Goal: Information Seeking & Learning: Find specific fact

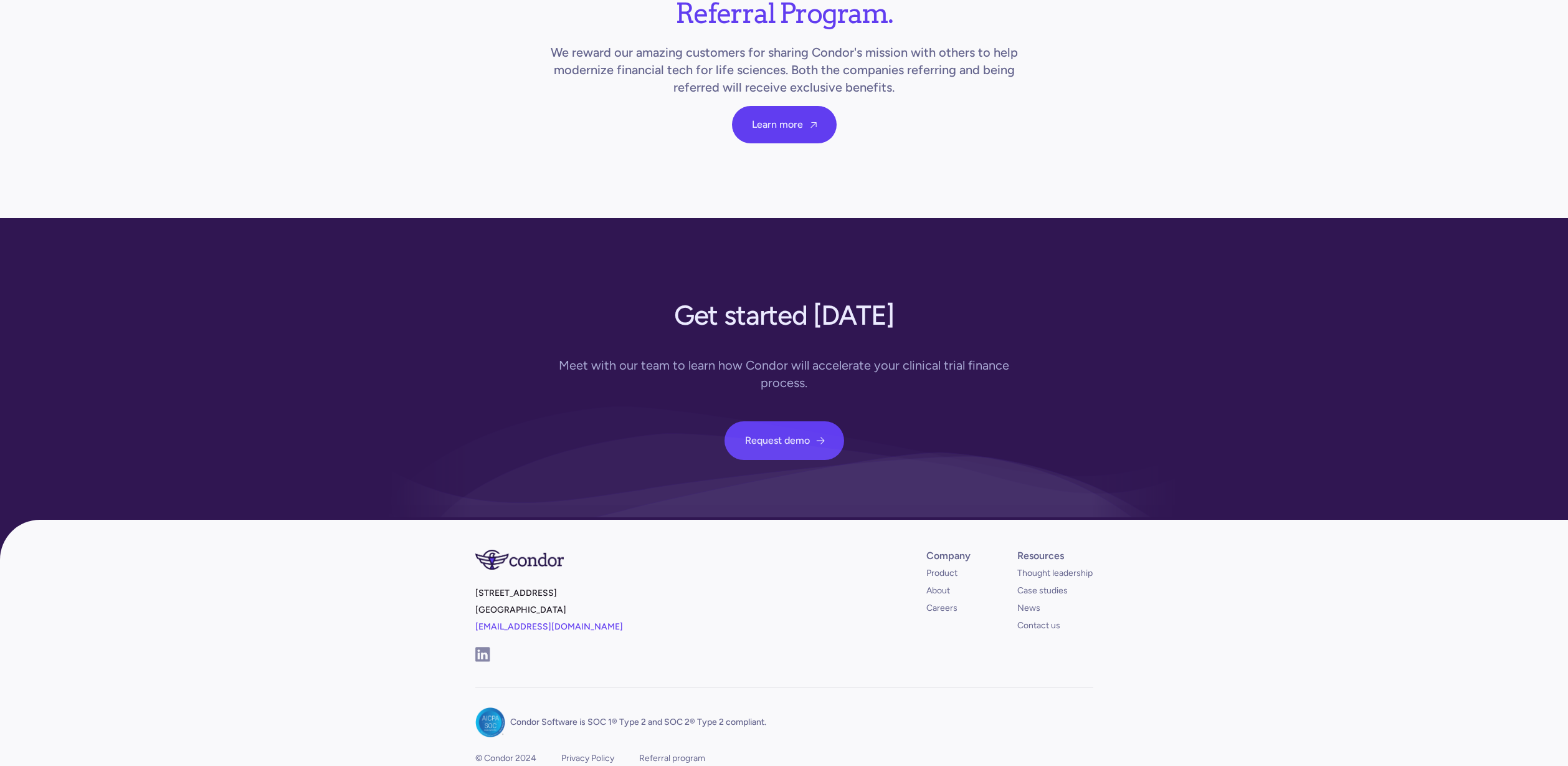
scroll to position [4324, 0]
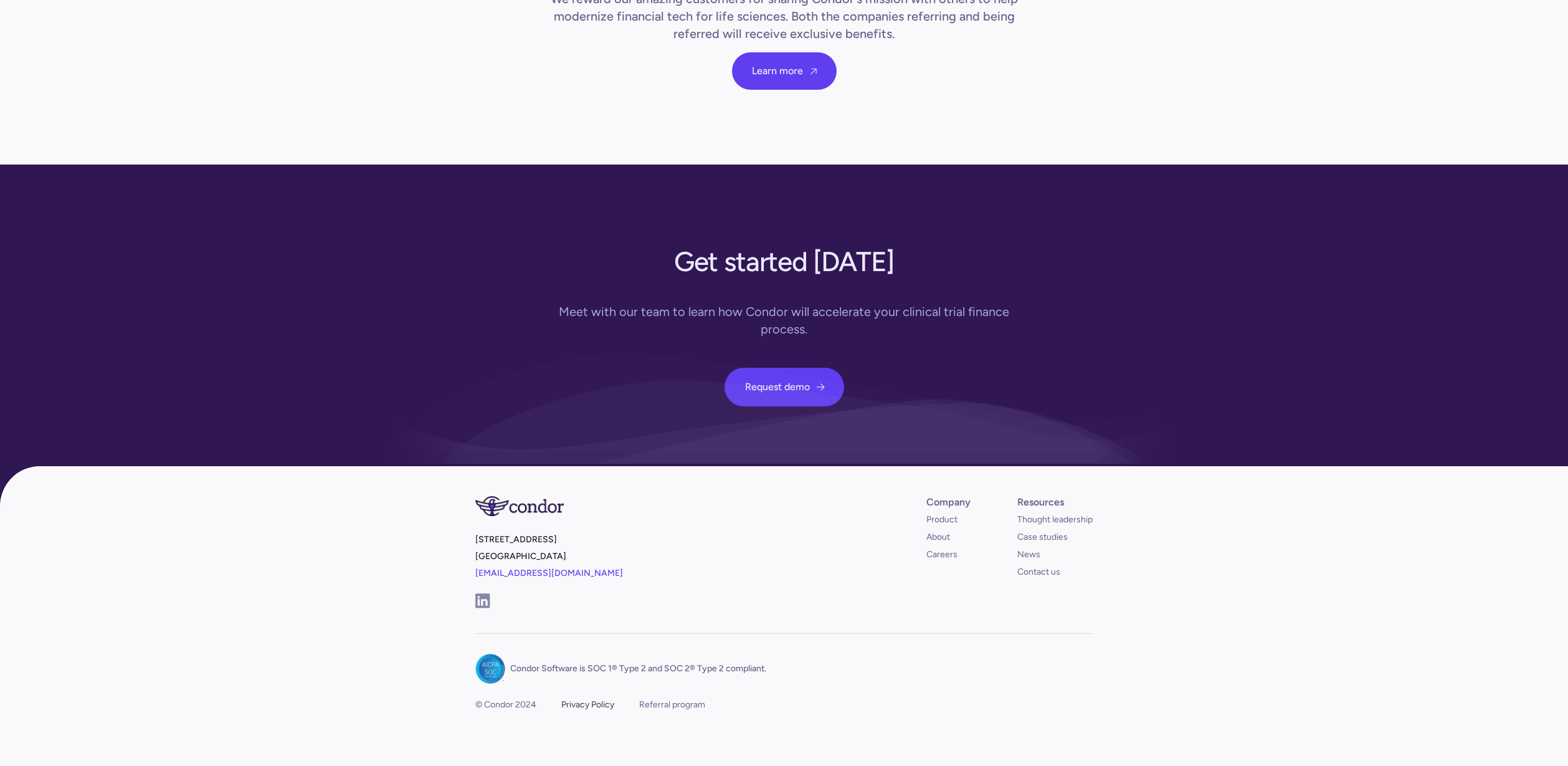
click at [575, 699] on div "Privacy Policy" at bounding box center [588, 705] width 53 height 13
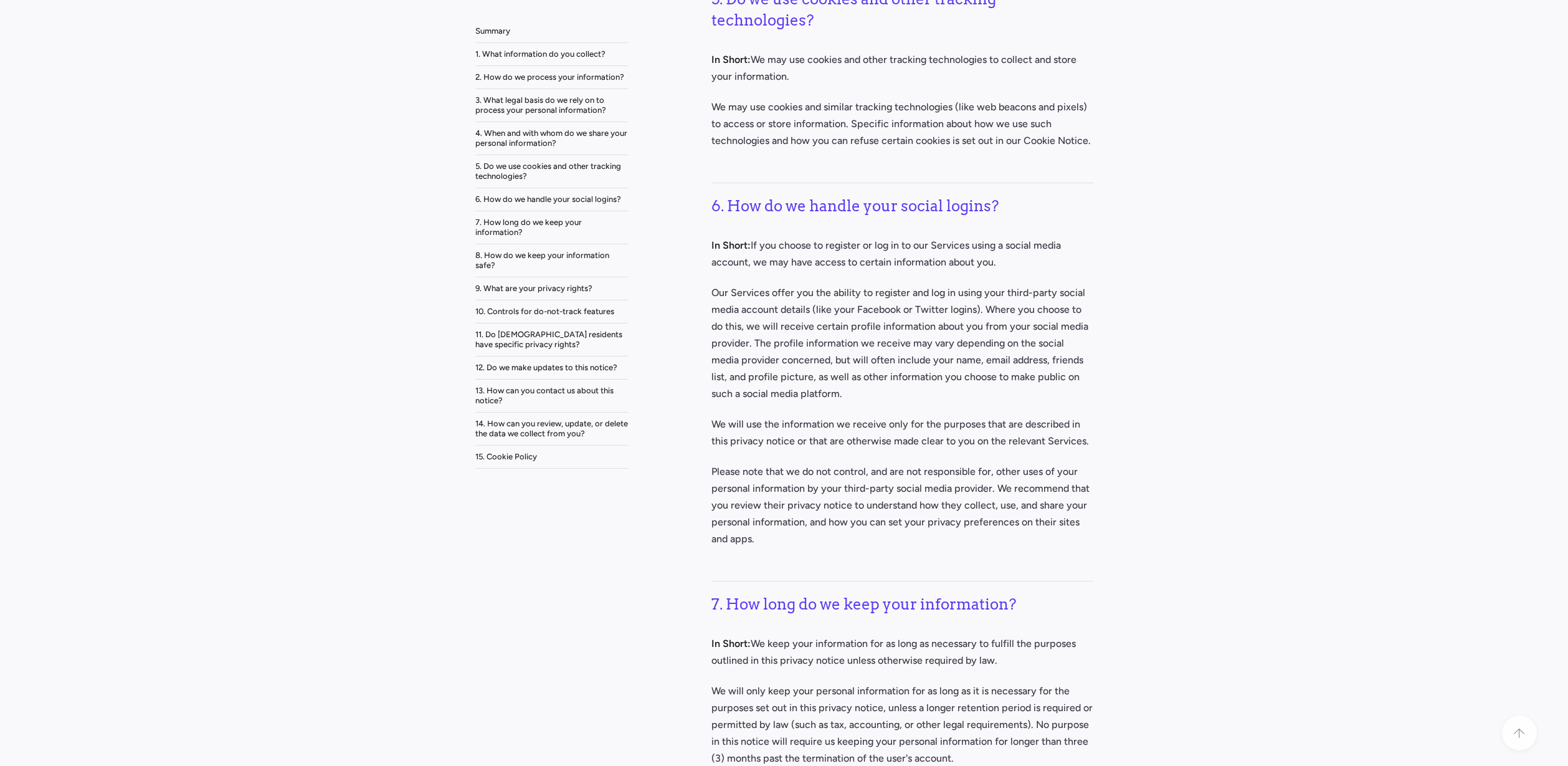
scroll to position [4912, 0]
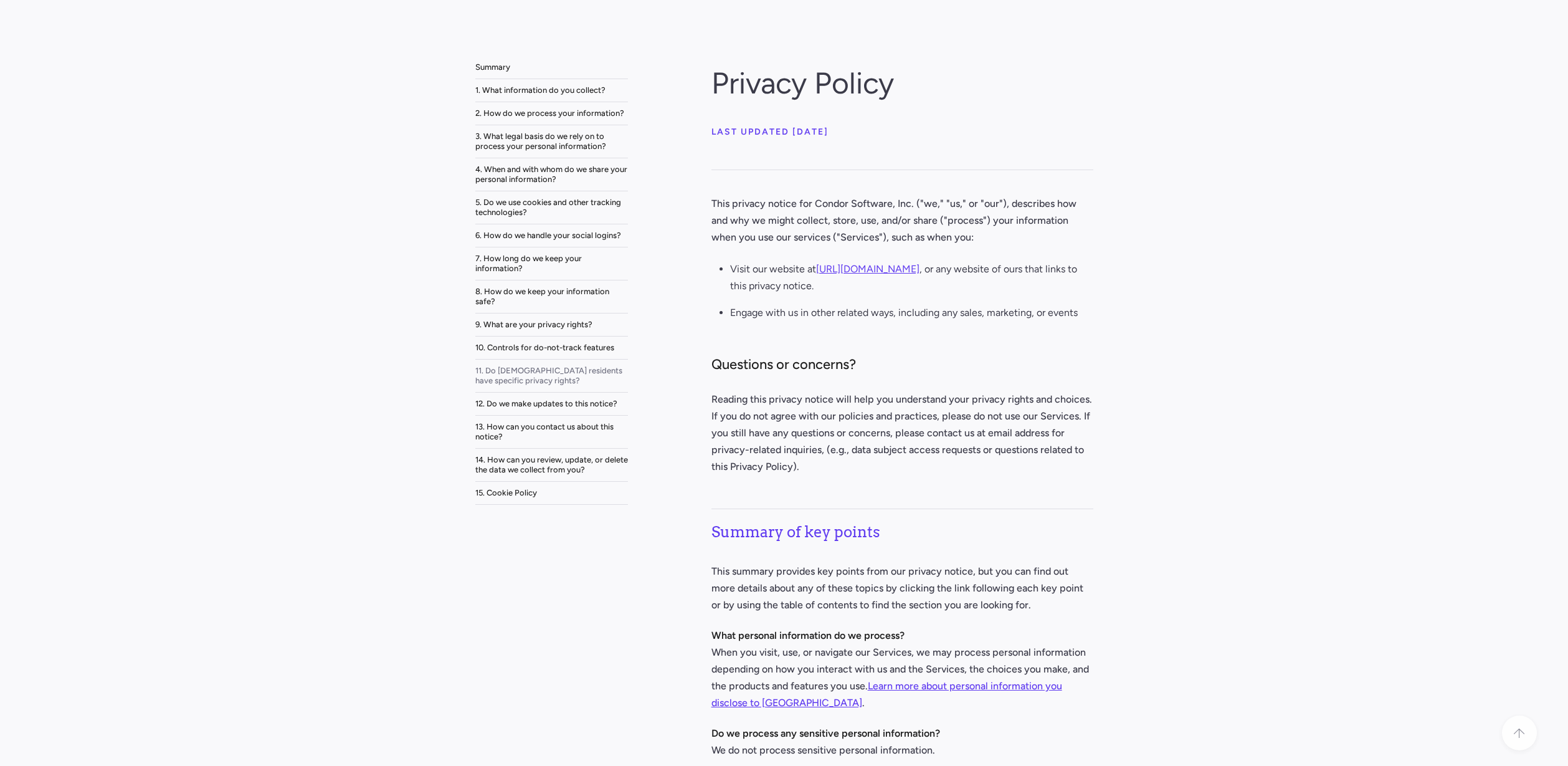
click at [518, 370] on div "11. Do United States residents have specific privacy rights?" at bounding box center [551, 376] width 153 height 20
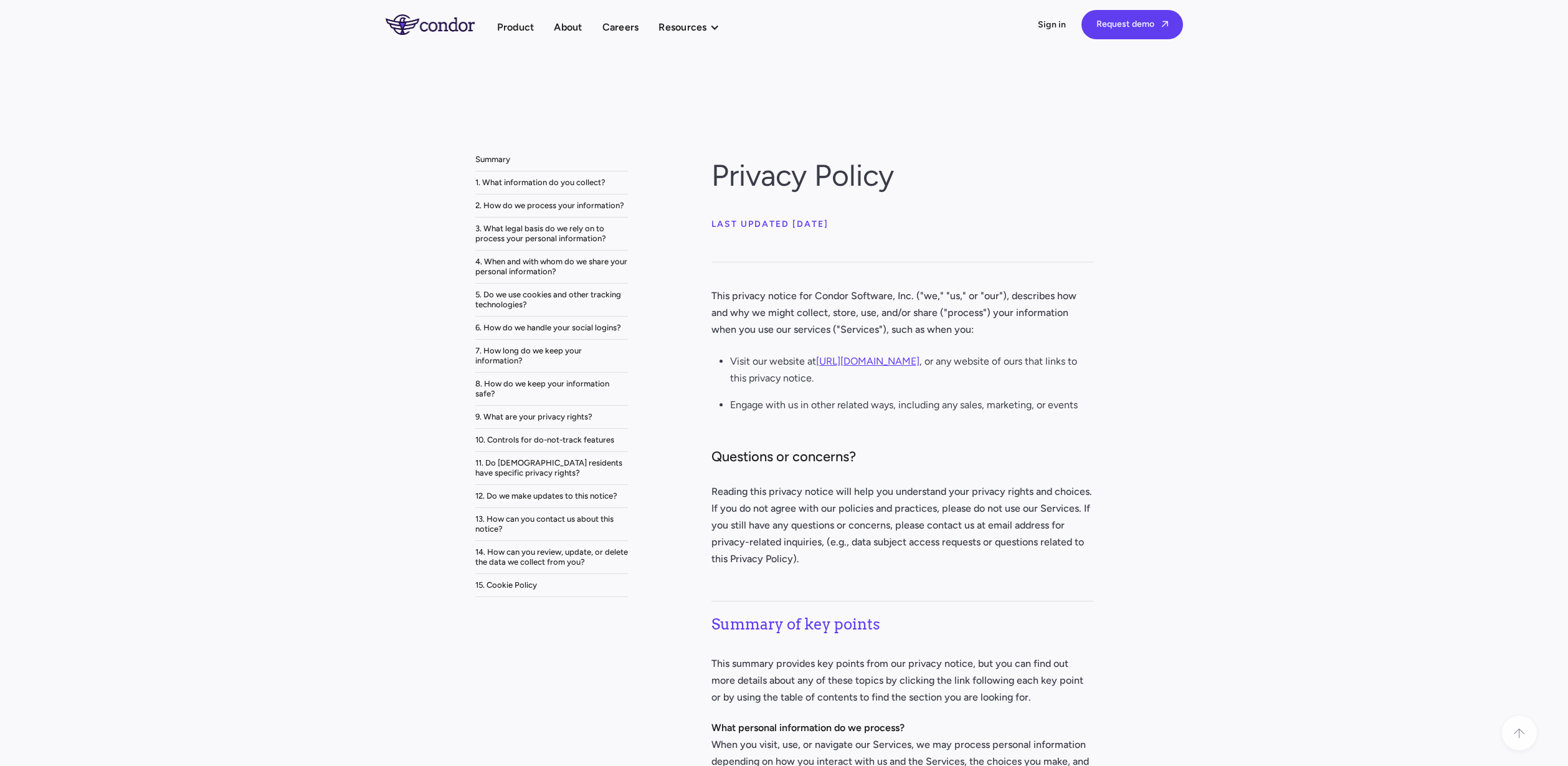
scroll to position [92, 0]
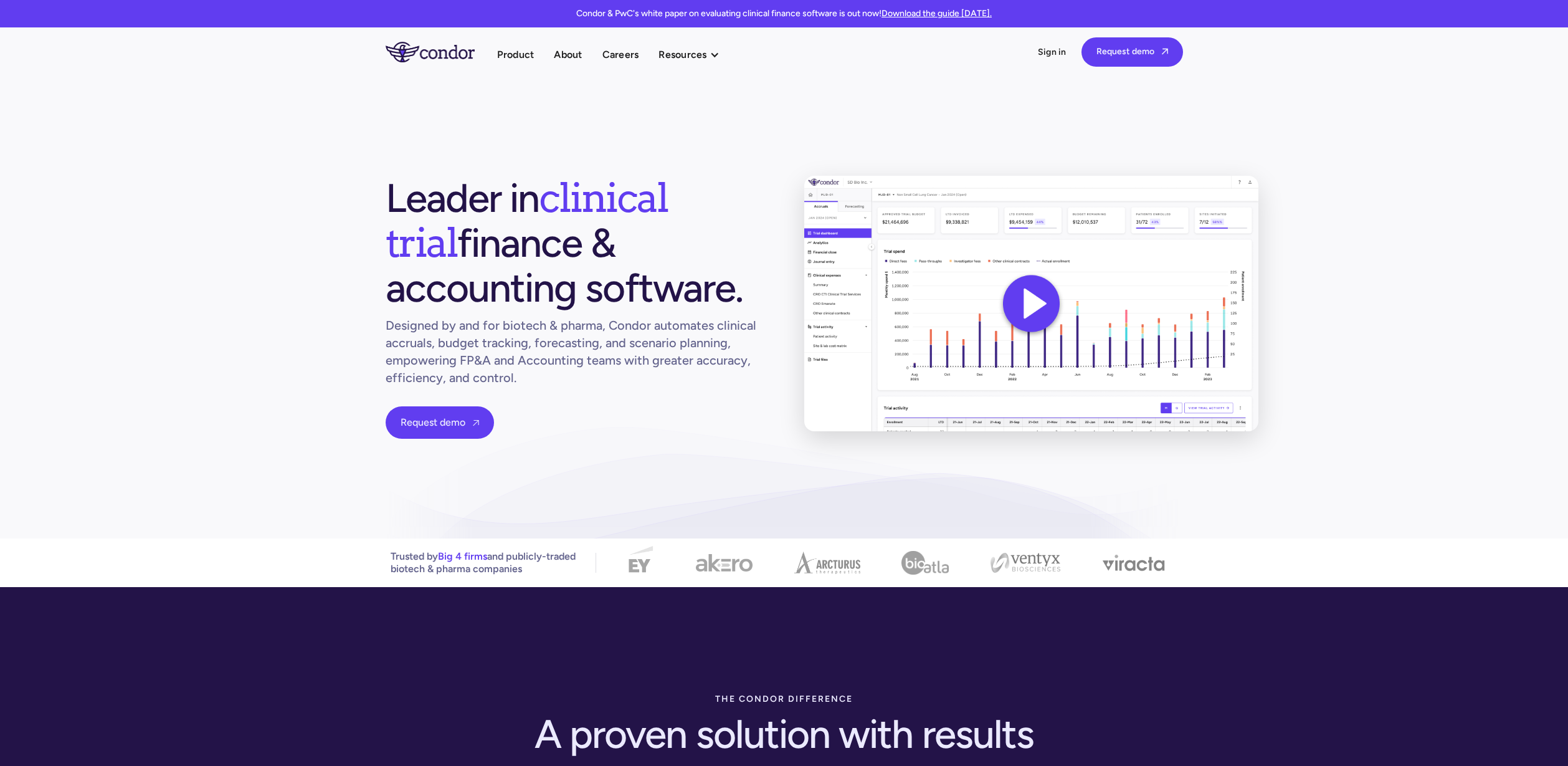
scroll to position [4214, 0]
